Goal: Navigation & Orientation: Find specific page/section

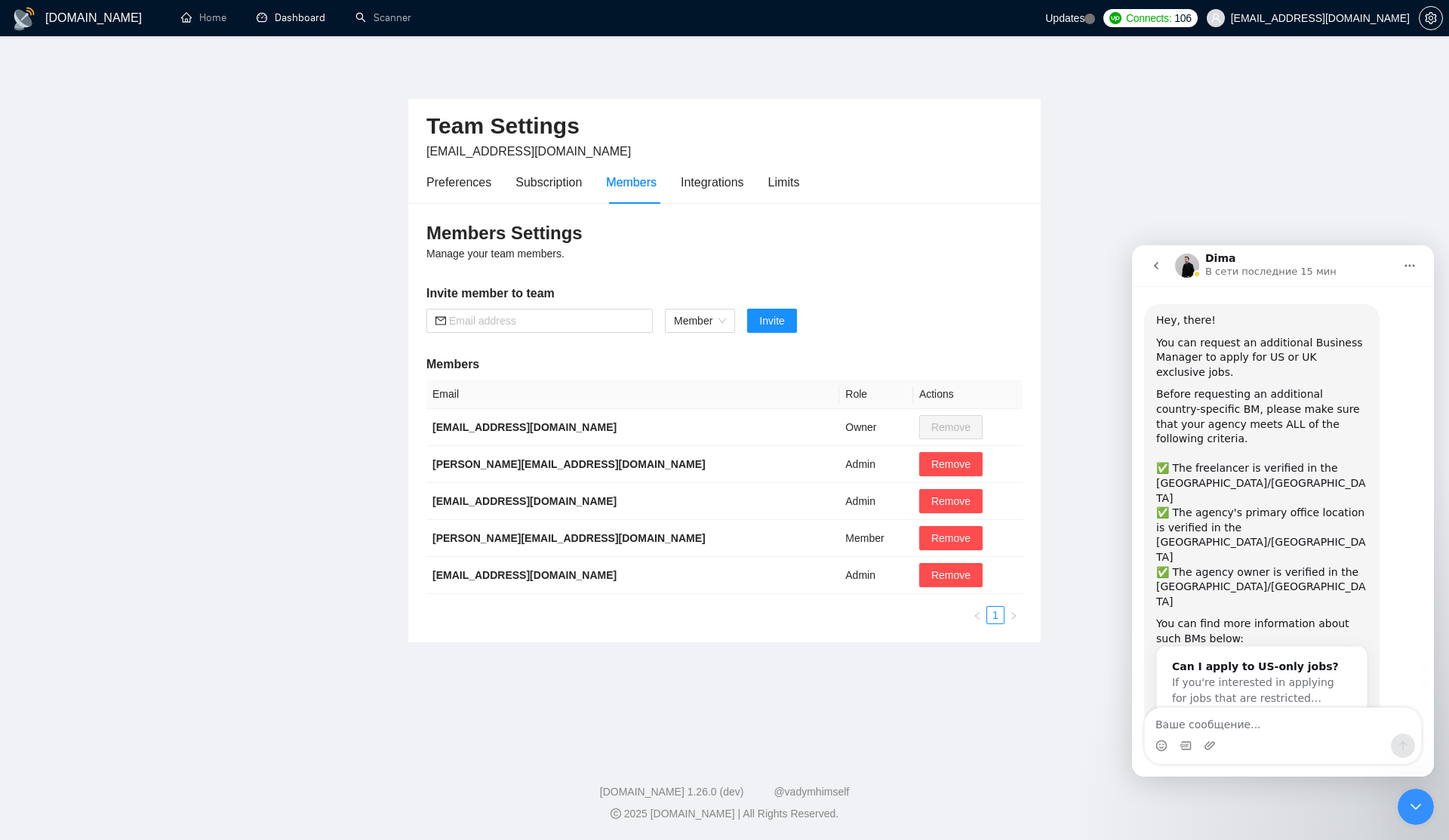
scroll to position [3028, 0]
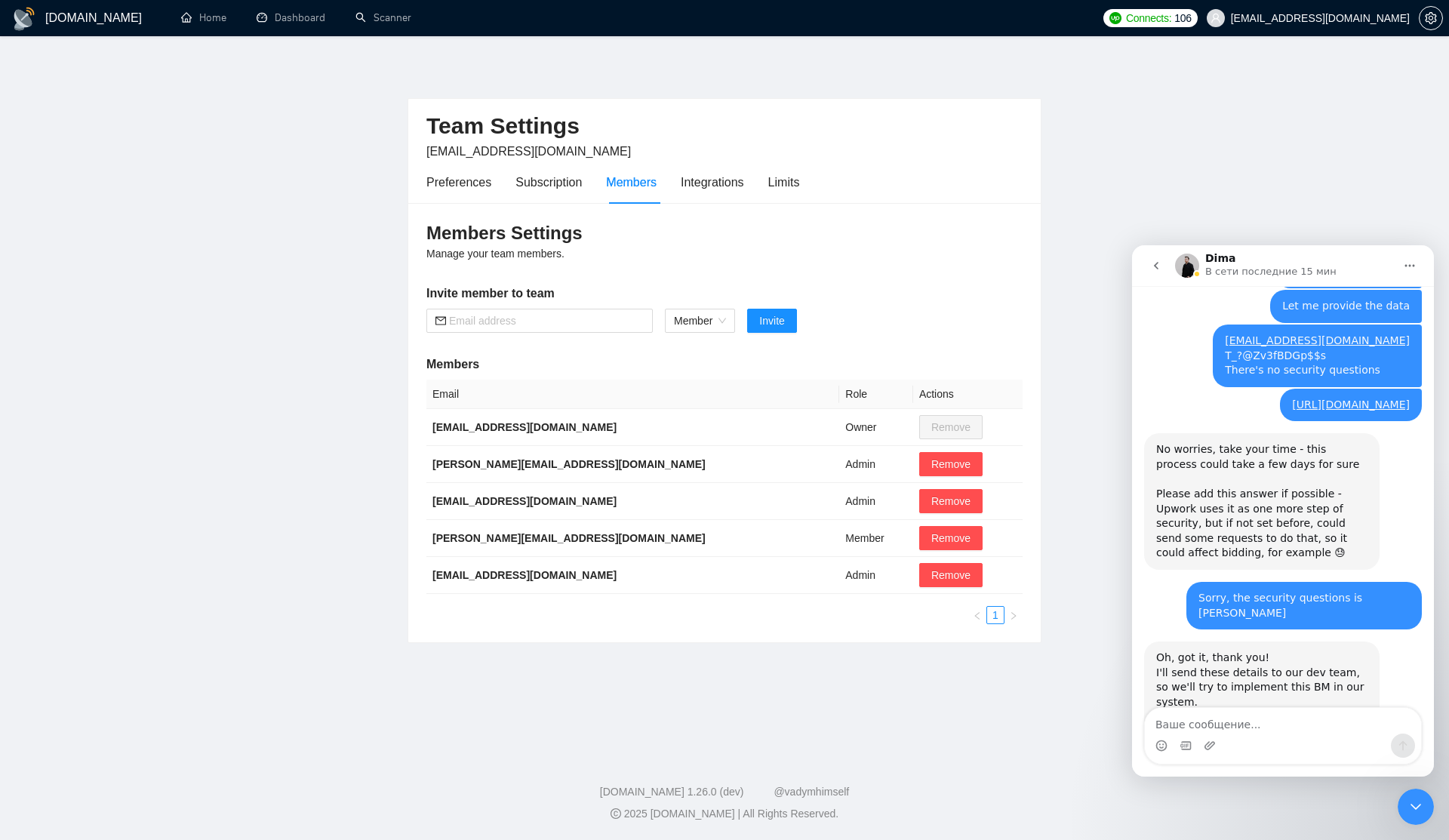
scroll to position [2998, 0]
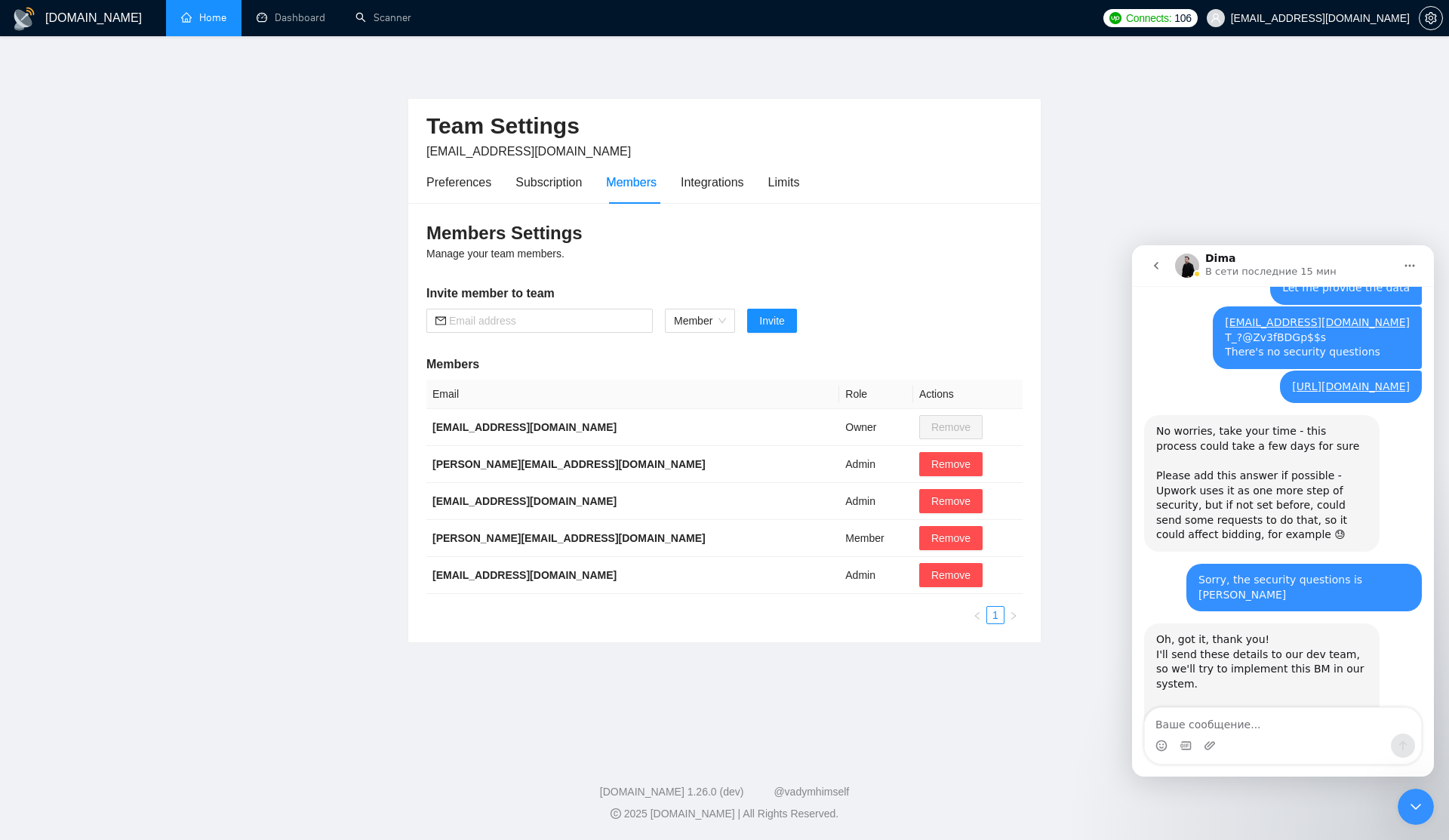
click at [201, 20] on link "Home" at bounding box center [204, 17] width 45 height 13
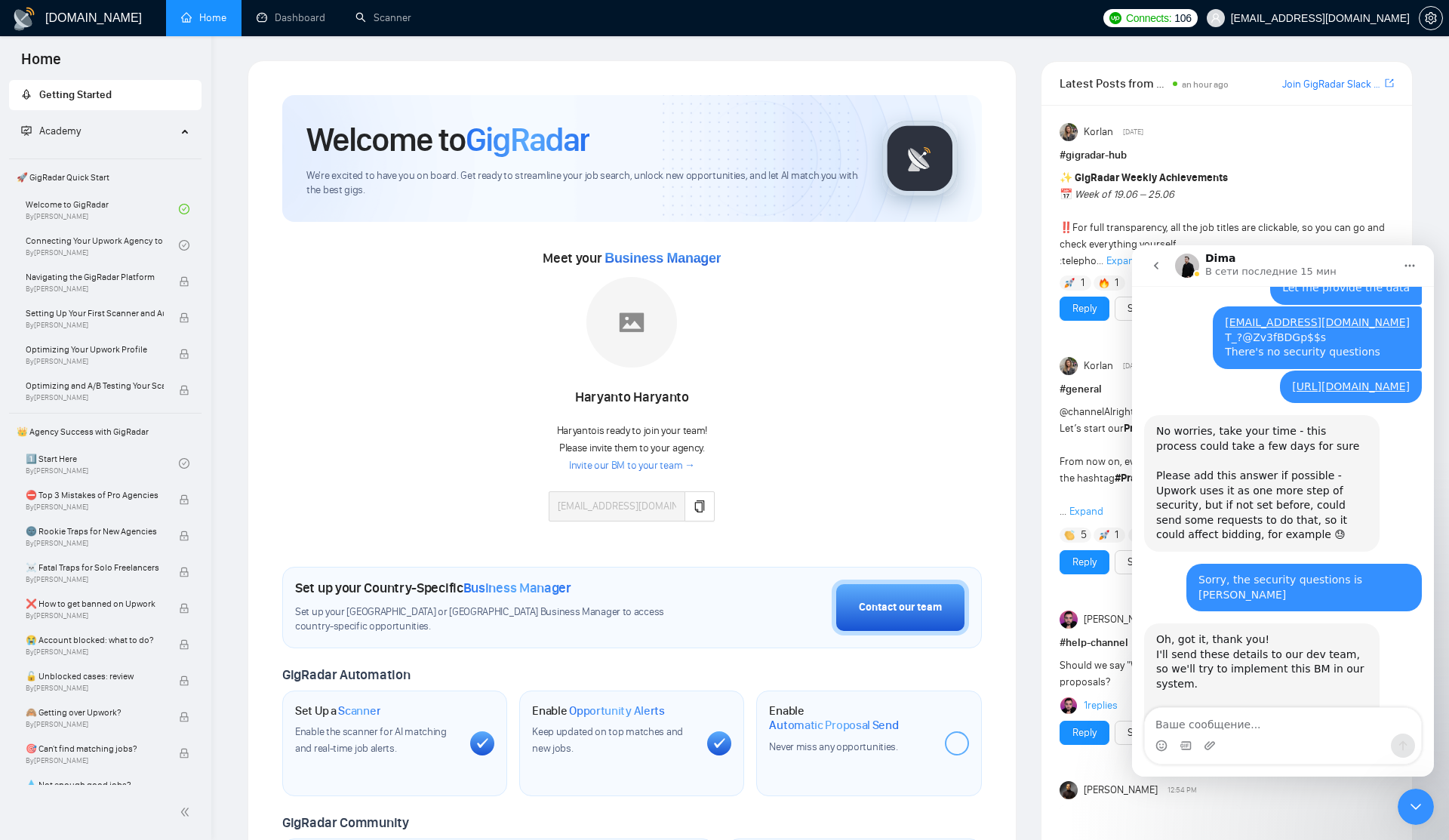
click at [571, 262] on span "Meet your Business Manager" at bounding box center [631, 258] width 178 height 16
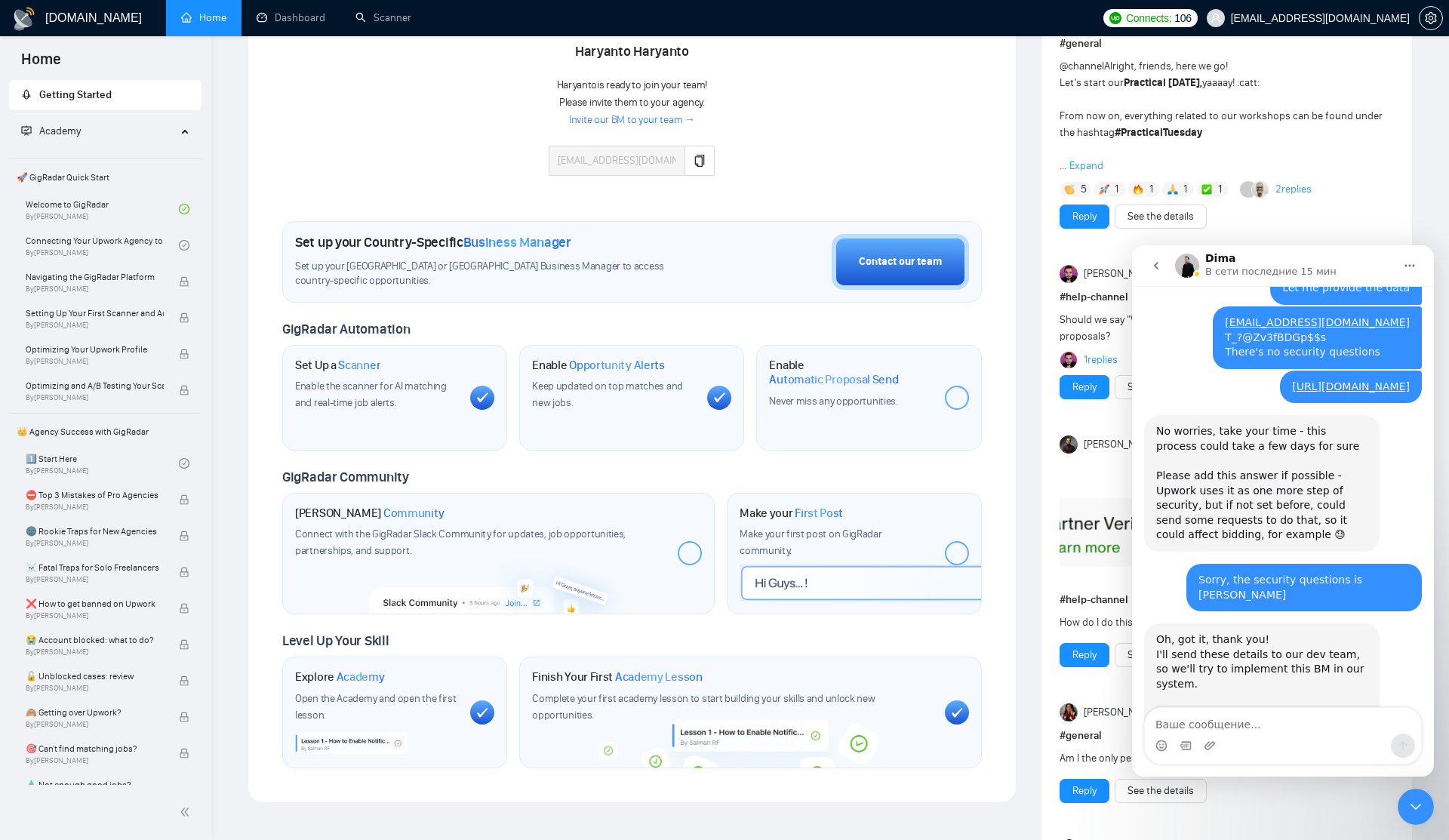
scroll to position [350, 0]
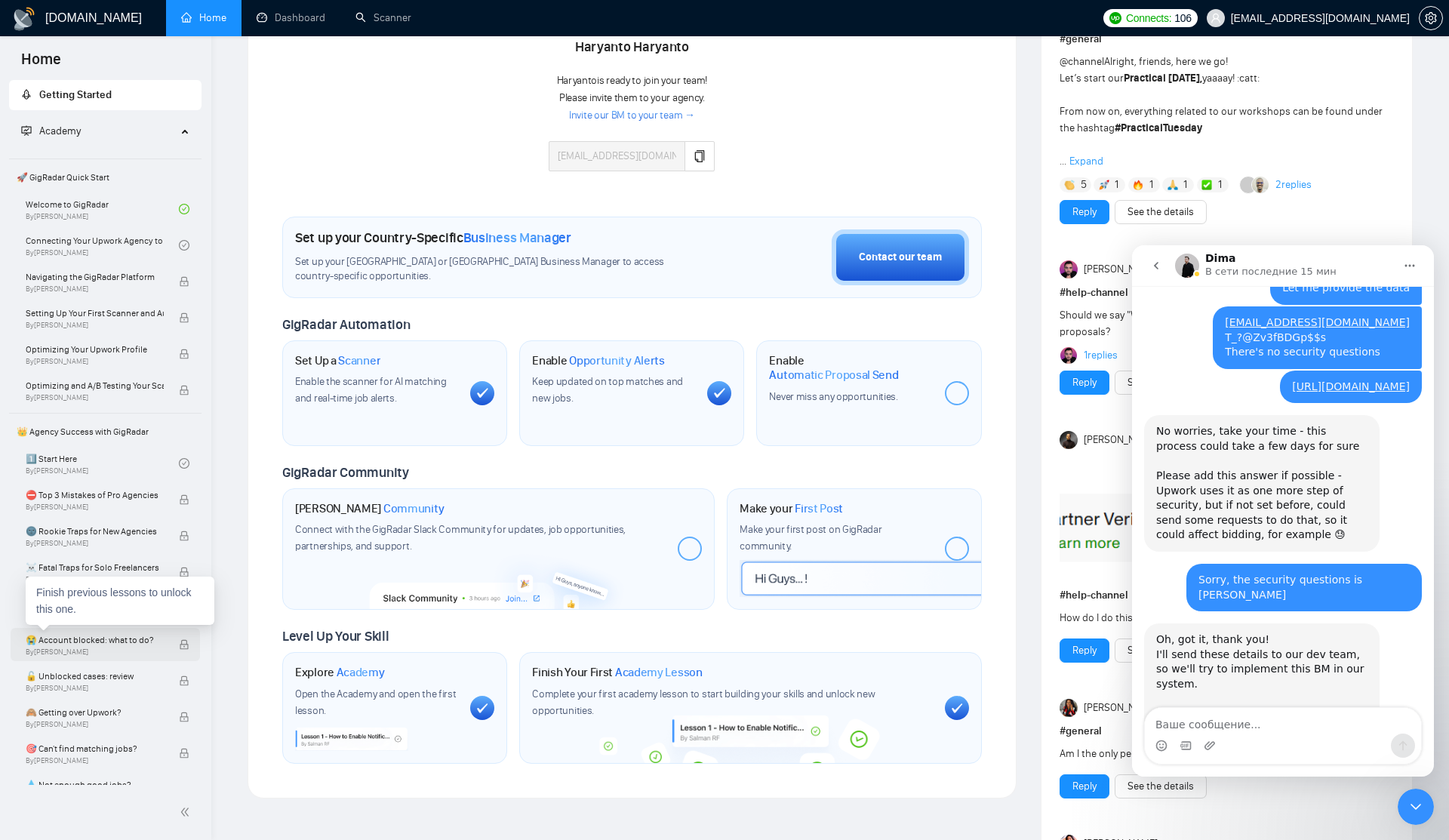
click at [85, 643] on span "😭 Account blocked: what to do?" at bounding box center [94, 640] width 138 height 15
click at [299, 20] on link "Dashboard" at bounding box center [291, 17] width 69 height 13
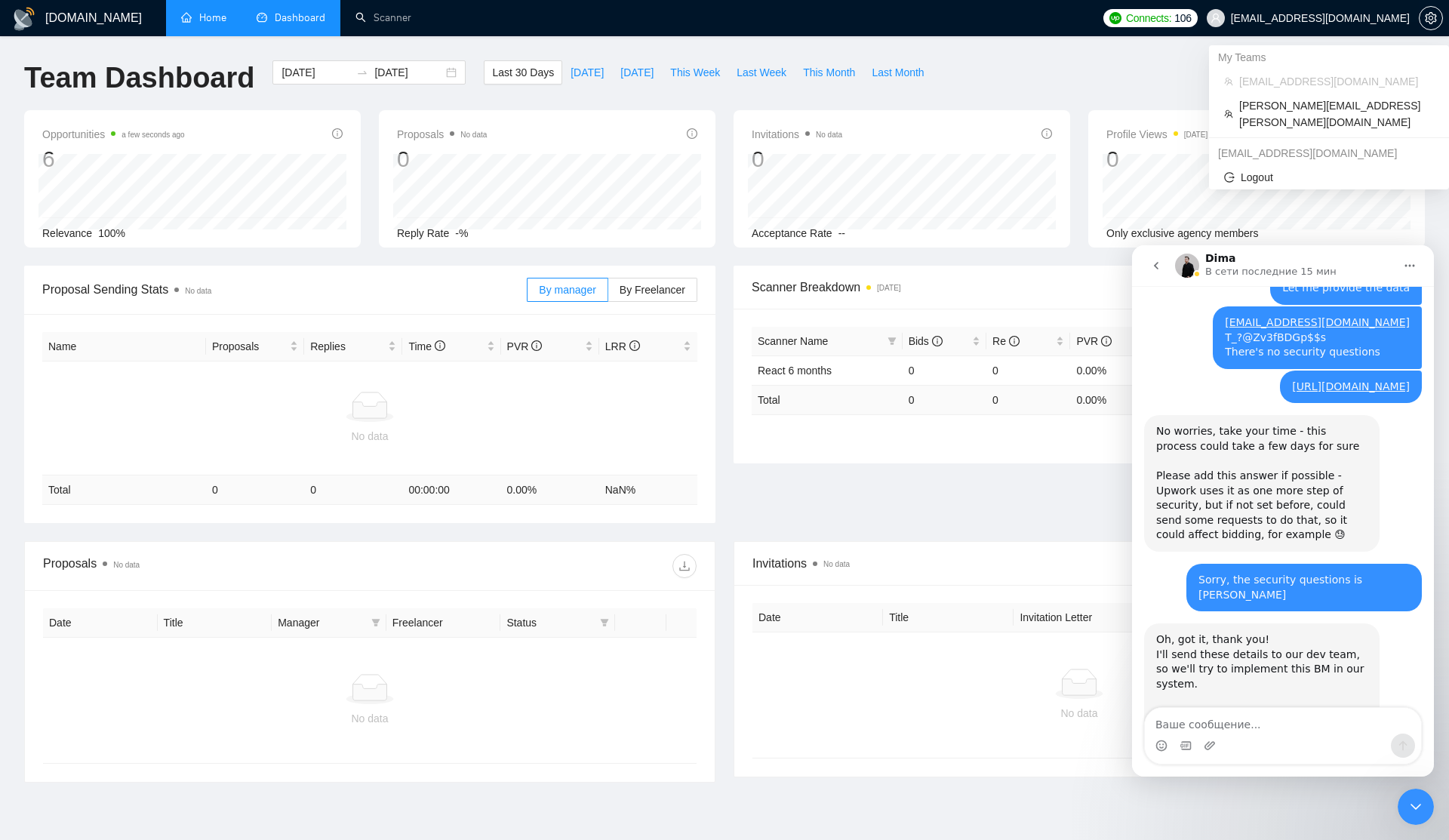
click at [1263, 18] on span "[EMAIL_ADDRESS][DOMAIN_NAME]" at bounding box center [1320, 18] width 179 height 0
click at [1252, 101] on span "[PERSON_NAME][EMAIL_ADDRESS][PERSON_NAME][DOMAIN_NAME]" at bounding box center [1336, 113] width 195 height 34
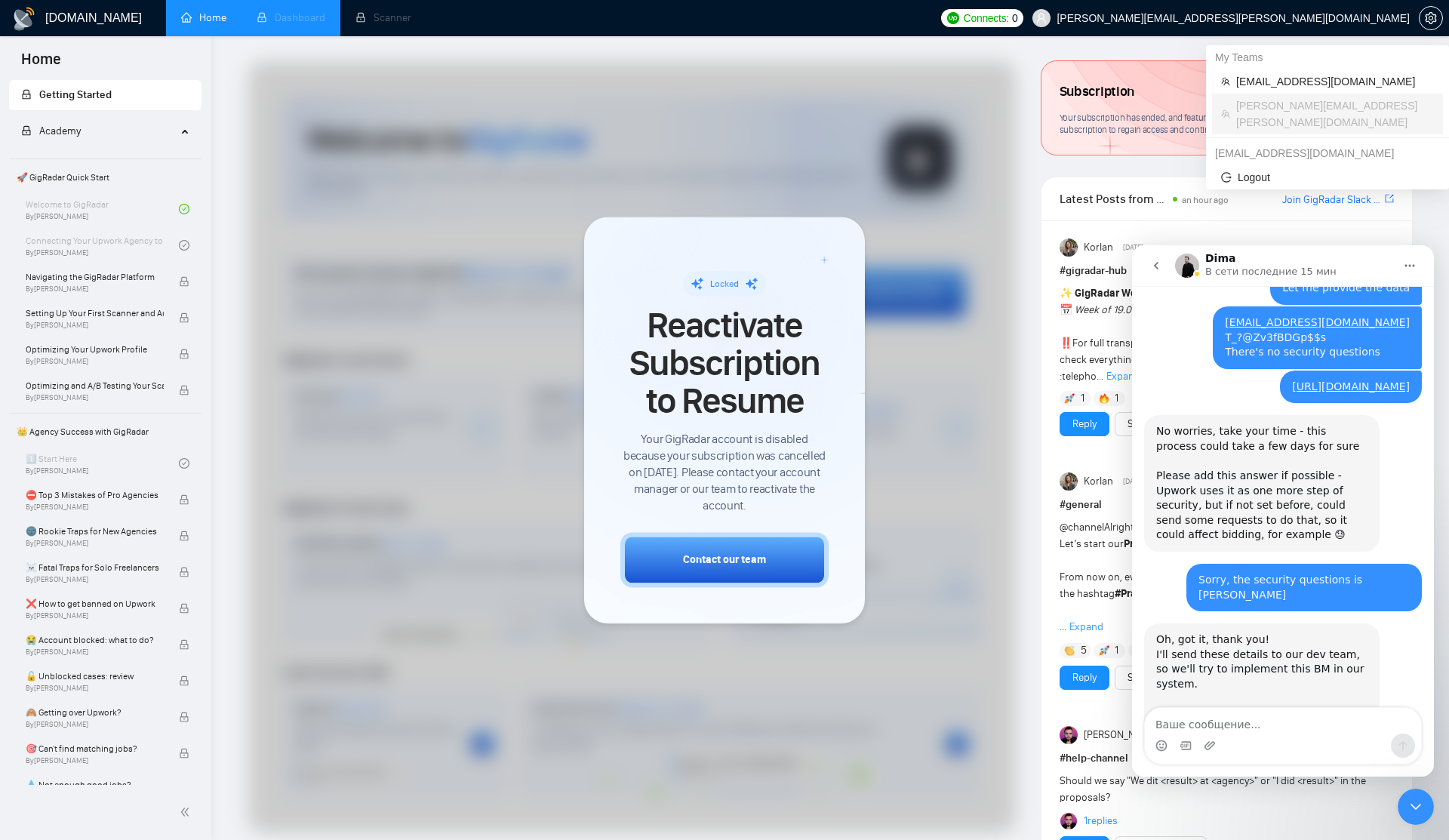
click at [1346, 27] on span "[PERSON_NAME][EMAIL_ADDRESS][PERSON_NAME][DOMAIN_NAME]" at bounding box center [1221, 17] width 396 height 48
click at [1298, 83] on span "[EMAIL_ADDRESS][DOMAIN_NAME]" at bounding box center [1335, 82] width 198 height 16
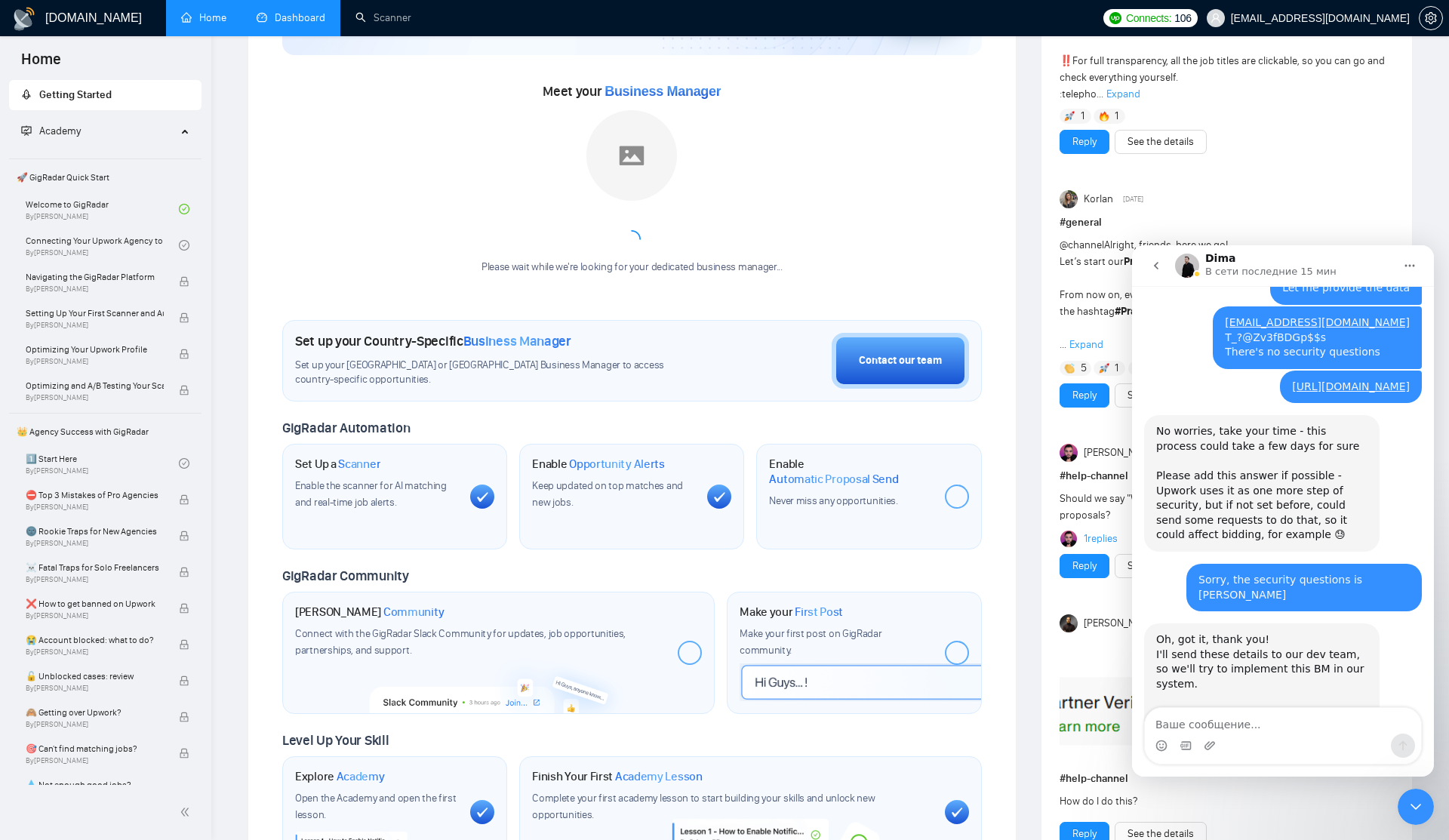
scroll to position [199, 0]
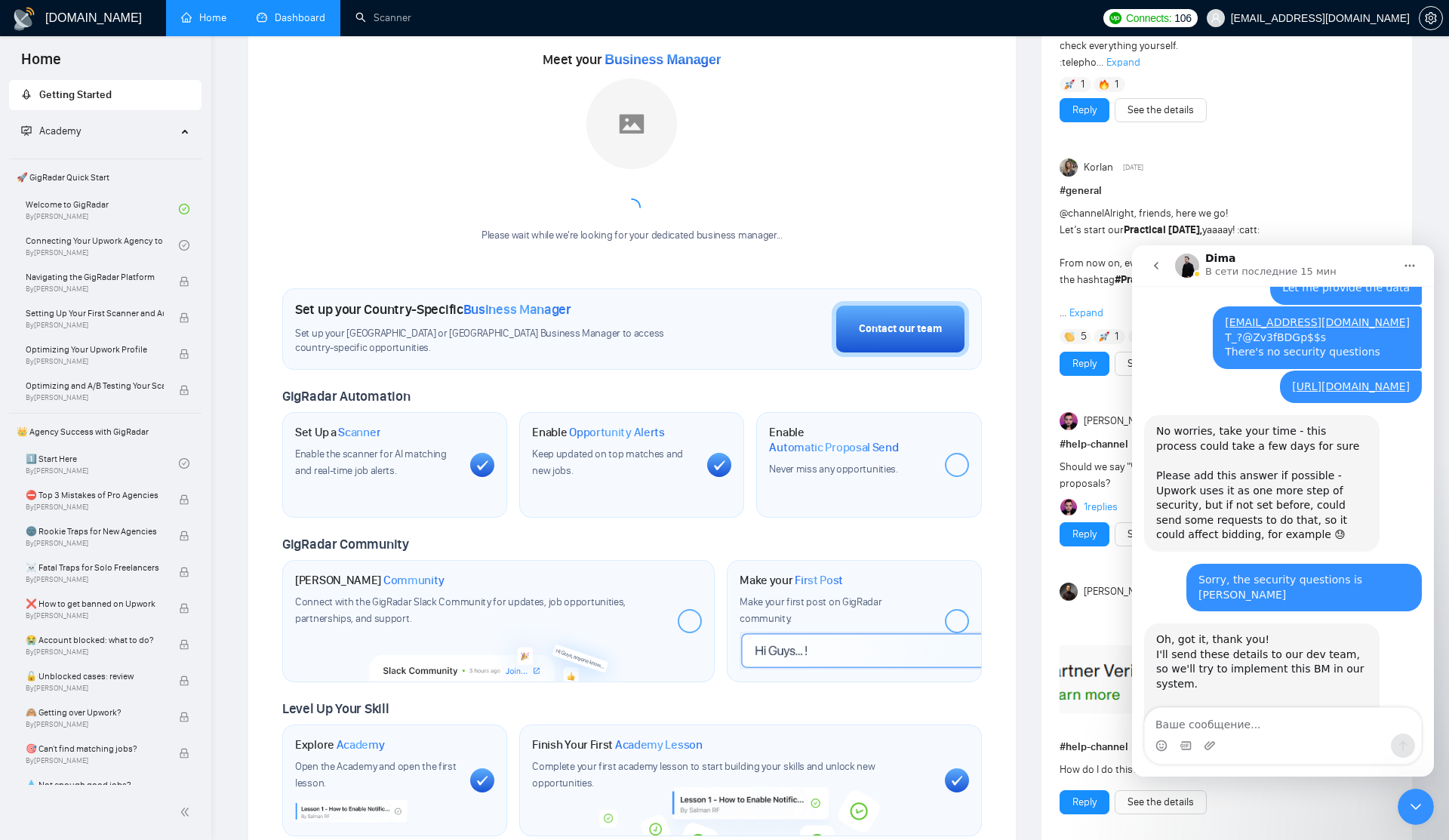
click at [1155, 264] on icon "go back" at bounding box center [1156, 266] width 5 height 7
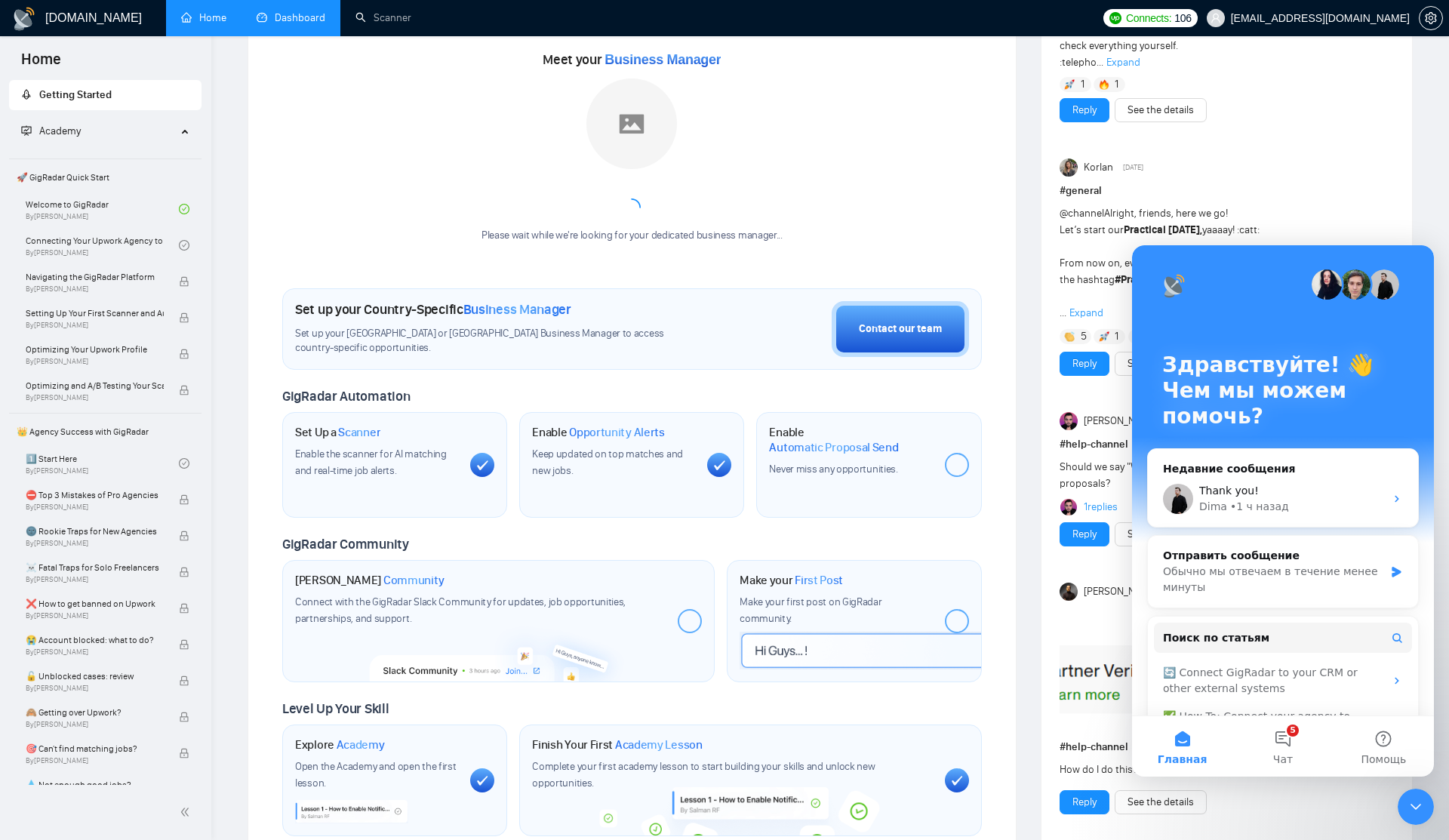
scroll to position [0, 0]
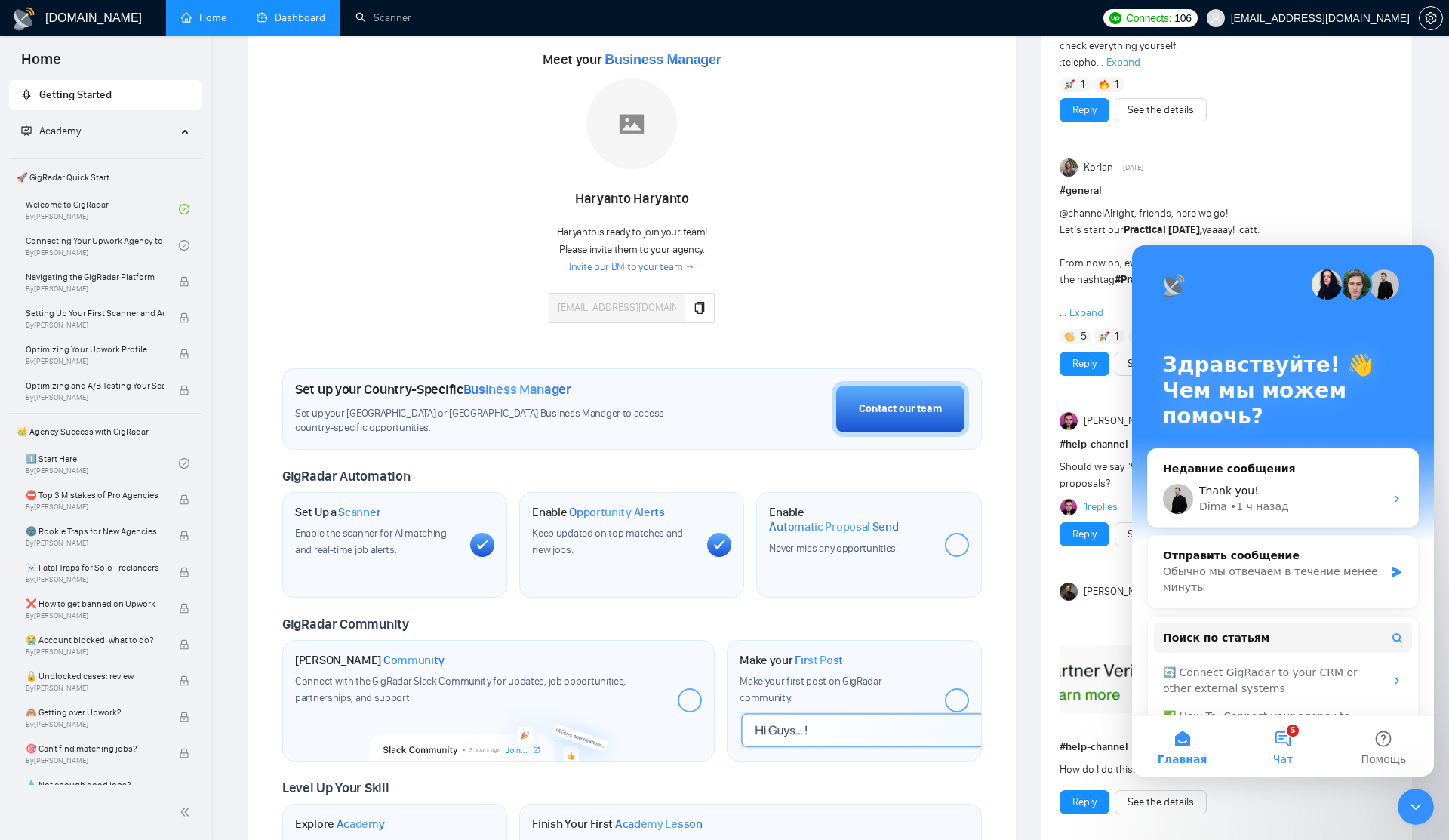
click at [1284, 747] on button "5 Чат" at bounding box center [1282, 746] width 101 height 61
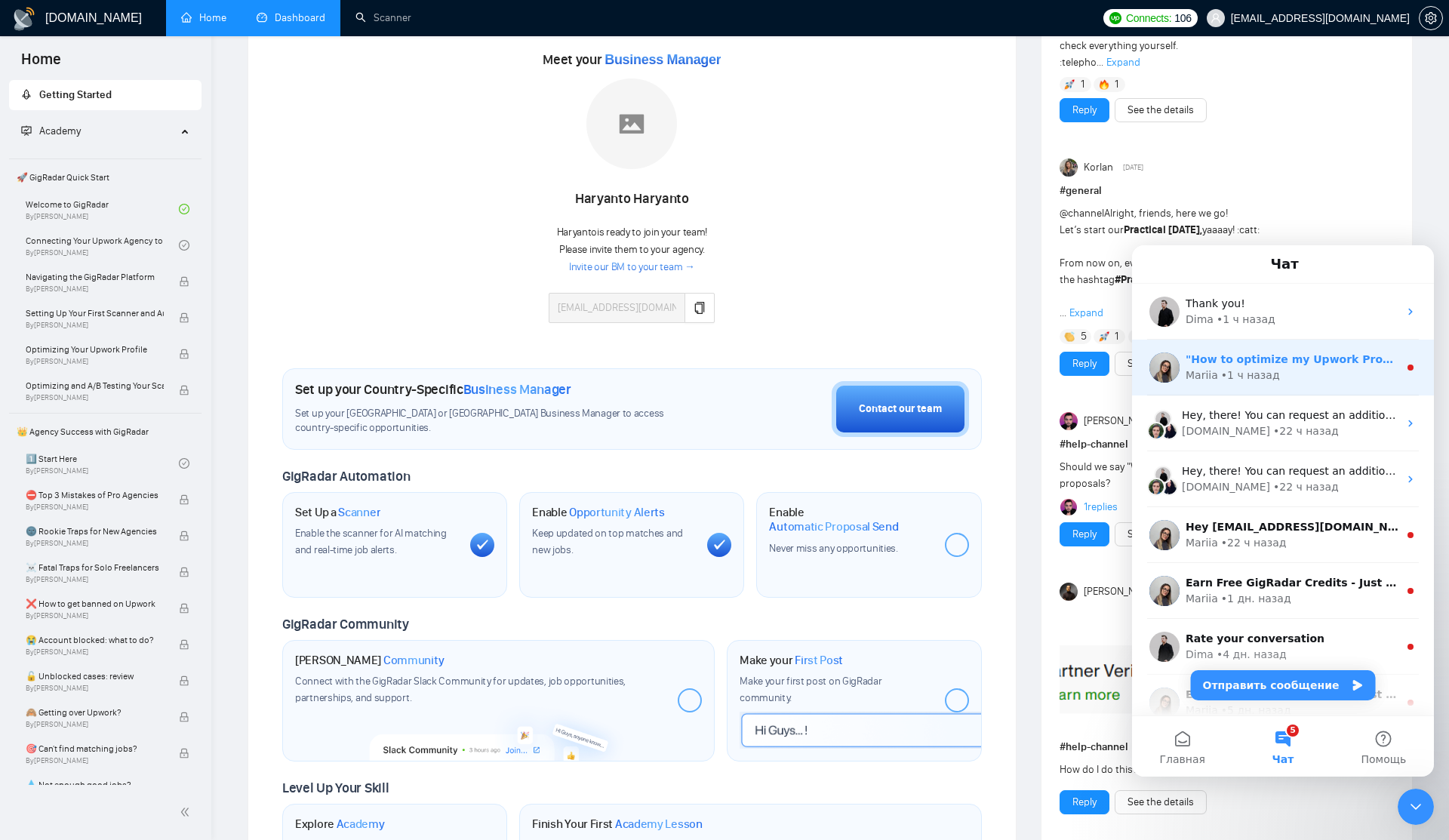
click at [1199, 378] on div "Mariia" at bounding box center [1202, 375] width 33 height 15
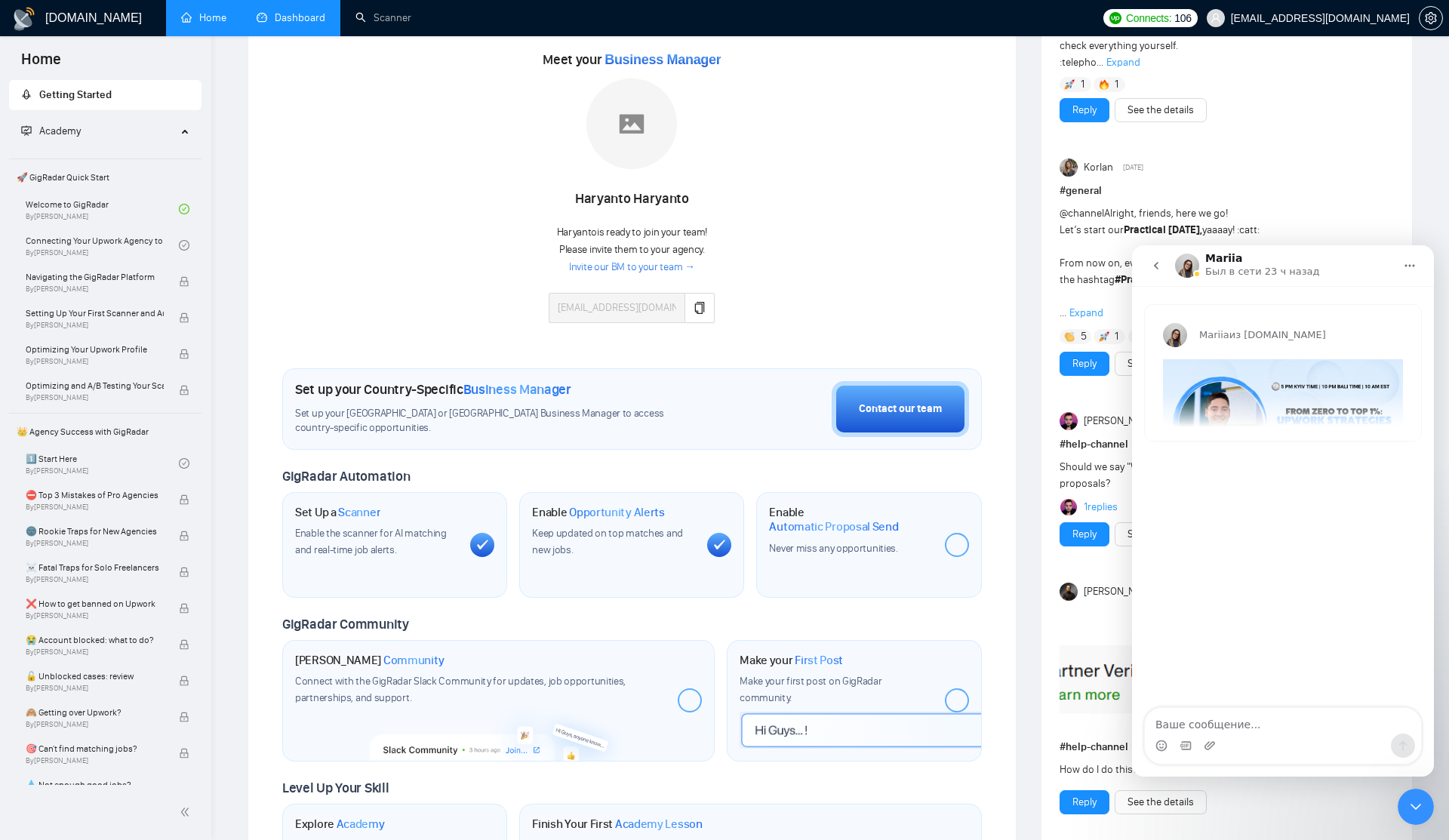
click at [1150, 263] on icon "go back" at bounding box center [1156, 265] width 12 height 12
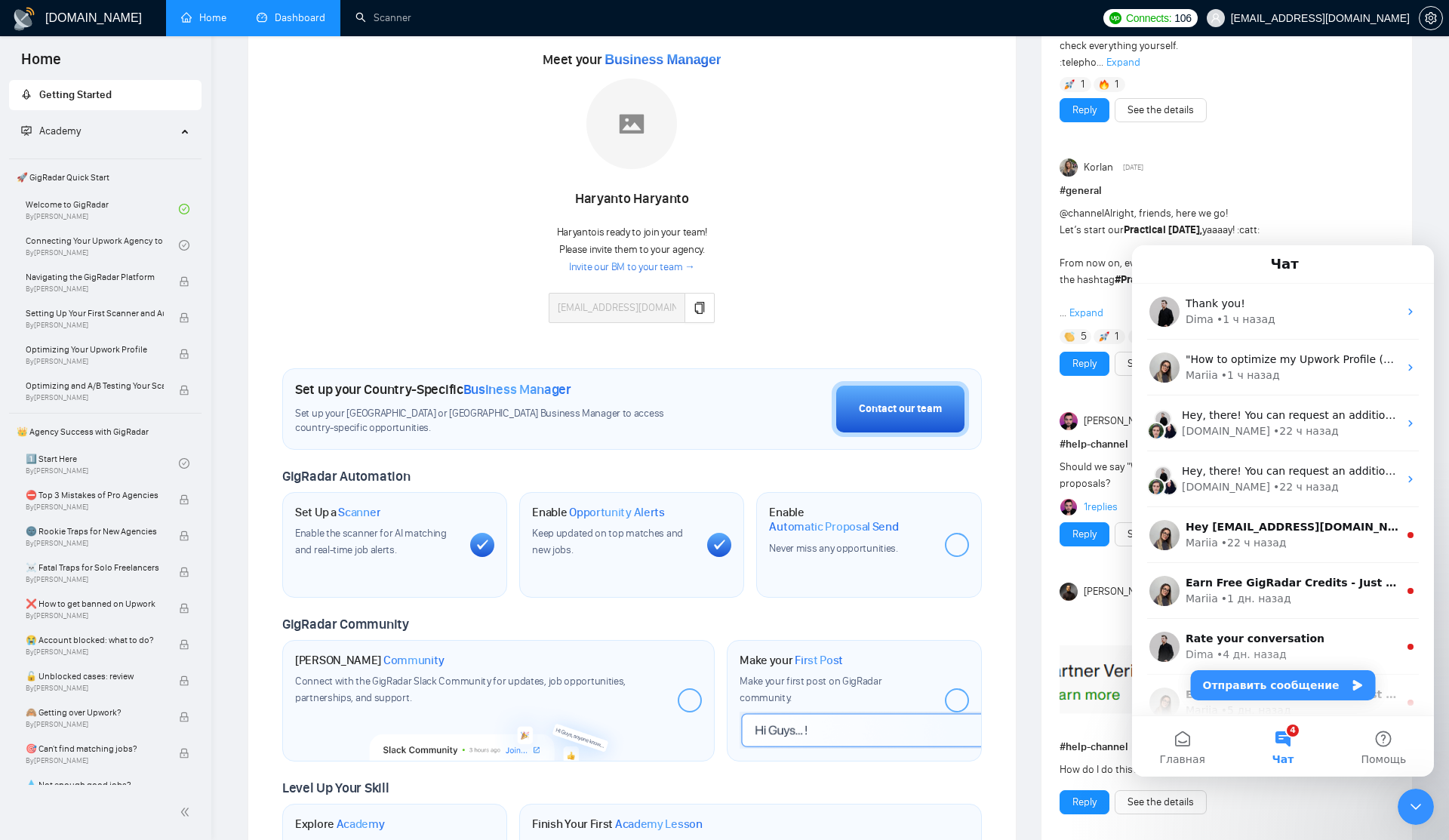
click at [1288, 171] on div "Korlan Yesterday" at bounding box center [1227, 168] width 334 height 18
click at [1410, 809] on icon "Закрыть службу сообщений Intercom" at bounding box center [1415, 806] width 18 height 18
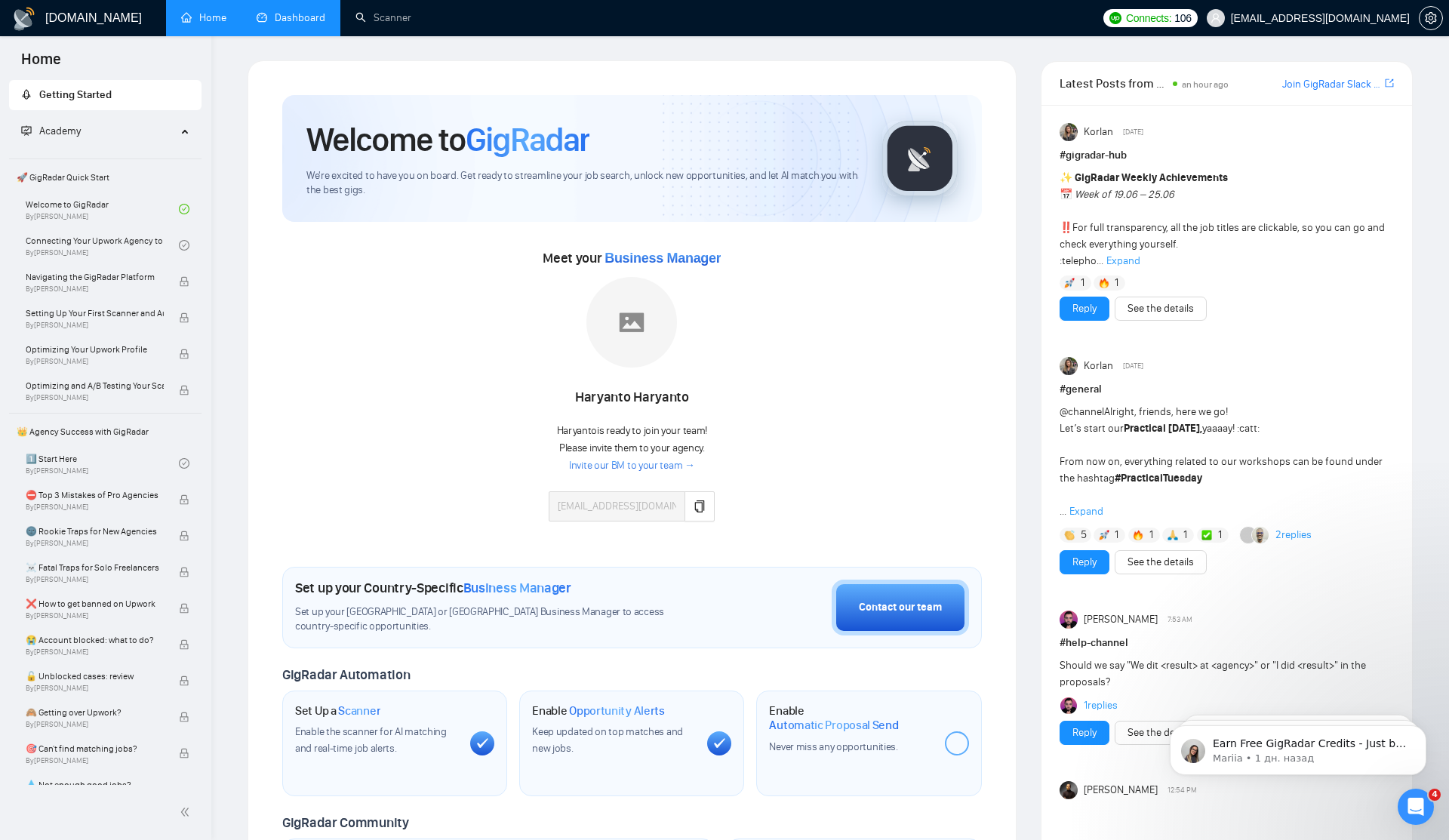
click at [1076, 287] on div "1" at bounding box center [1075, 283] width 32 height 15
click at [1123, 266] on span "Expand" at bounding box center [1122, 260] width 34 height 13
